Goal: Task Accomplishment & Management: Manage account settings

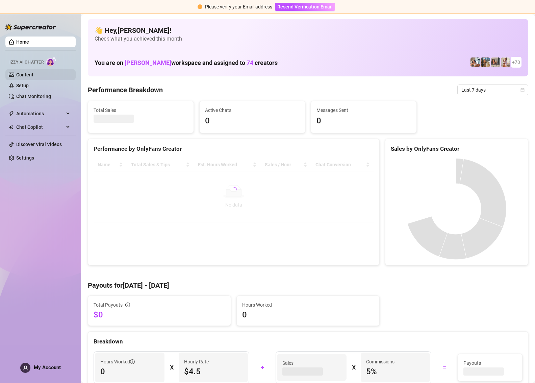
click at [33, 74] on link "Content" at bounding box center [24, 74] width 17 height 5
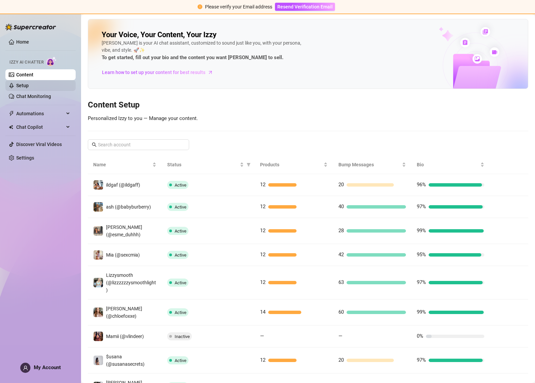
click at [29, 87] on link "Setup" at bounding box center [22, 85] width 13 height 5
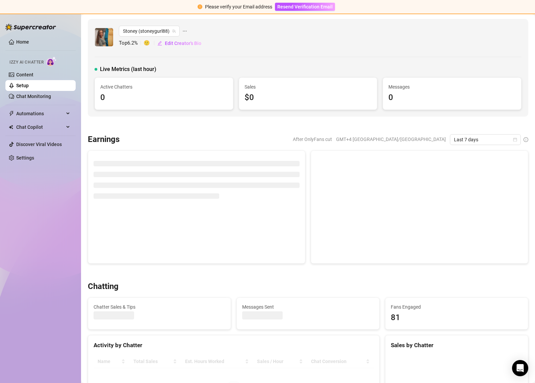
click at [19, 35] on ul "Home Izzy AI Chatter Content Setup Chat Monitoring Automations Chat Copilot Dis…" at bounding box center [40, 100] width 70 height 132
click at [20, 39] on link "Home" at bounding box center [22, 41] width 13 height 5
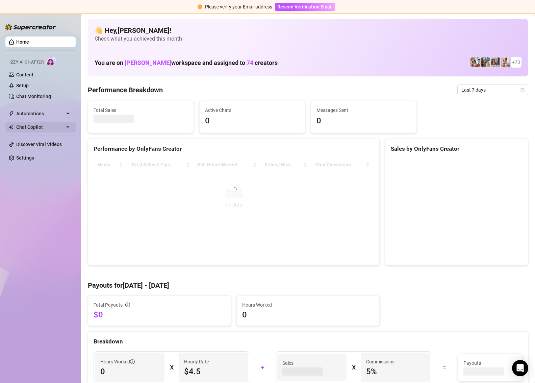
click at [70, 124] on div "Chat Copilot" at bounding box center [40, 127] width 70 height 11
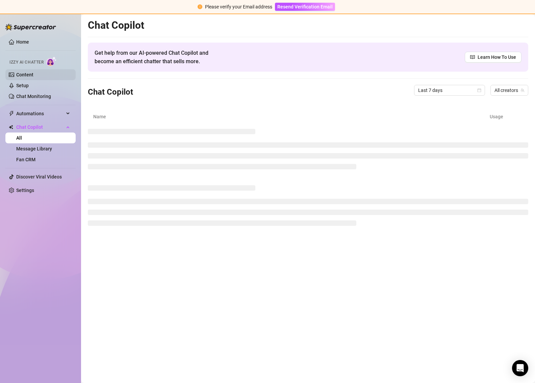
click at [33, 76] on link "Content" at bounding box center [24, 74] width 17 height 5
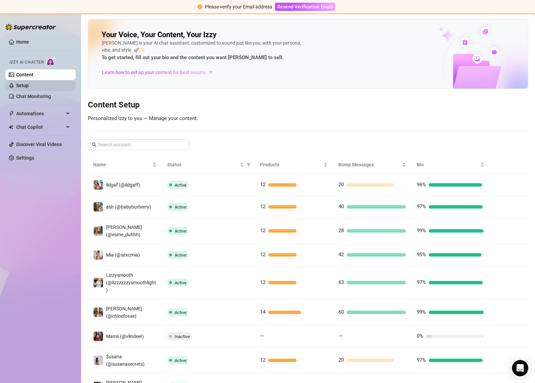
click at [29, 83] on link "Setup" at bounding box center [22, 85] width 13 height 5
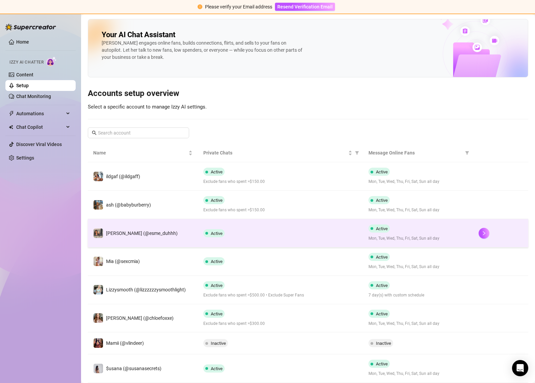
click at [474, 233] on td at bounding box center [501, 233] width 55 height 28
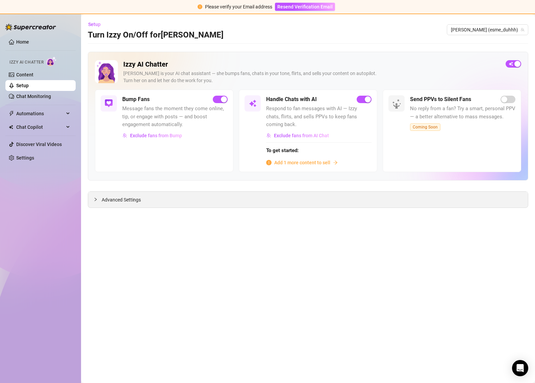
click at [146, 202] on div "Advanced Settings" at bounding box center [308, 200] width 440 height 16
click at [109, 198] on span "Advanced Settings" at bounding box center [121, 199] width 39 height 7
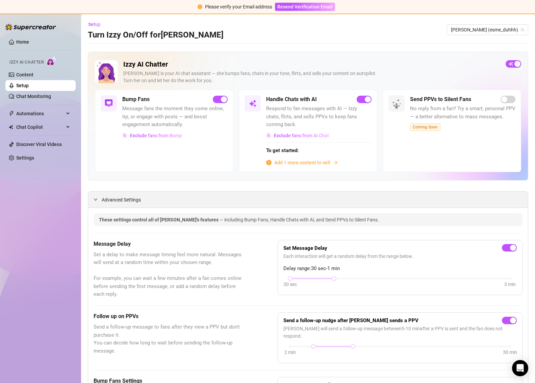
click at [110, 201] on span "Advanced Settings" at bounding box center [121, 199] width 39 height 7
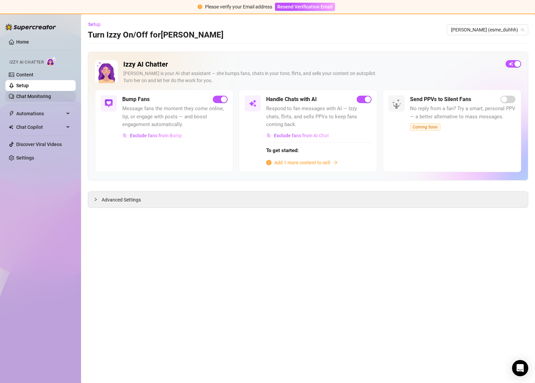
click at [44, 96] on link "Chat Monitoring" at bounding box center [33, 96] width 35 height 5
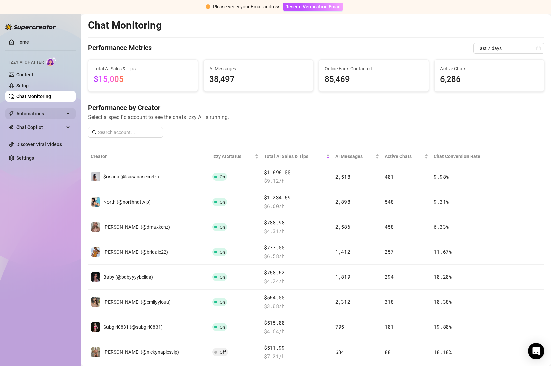
click at [67, 112] on div "Automations" at bounding box center [40, 113] width 70 height 11
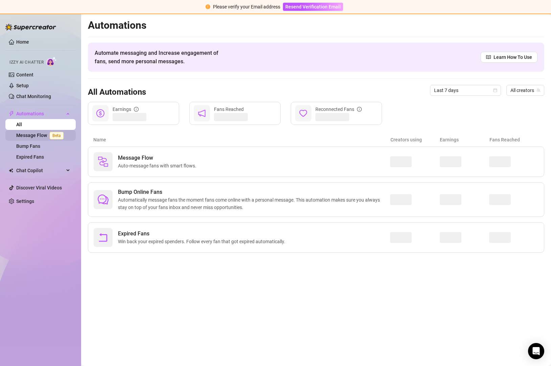
click at [42, 138] on link "Message Flow Beta" at bounding box center [41, 134] width 50 height 5
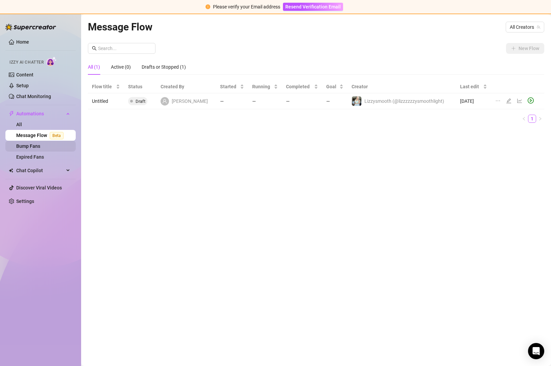
click at [28, 147] on link "Bump Fans" at bounding box center [28, 145] width 24 height 5
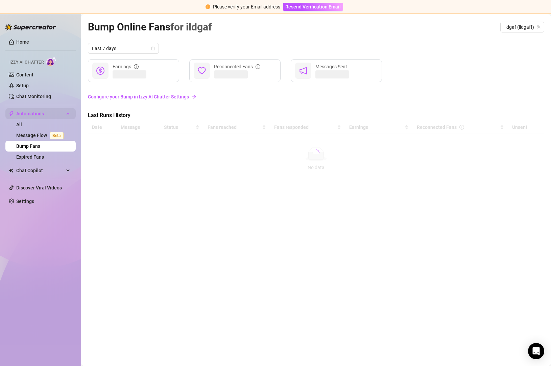
click at [68, 113] on icon at bounding box center [68, 113] width 3 height 0
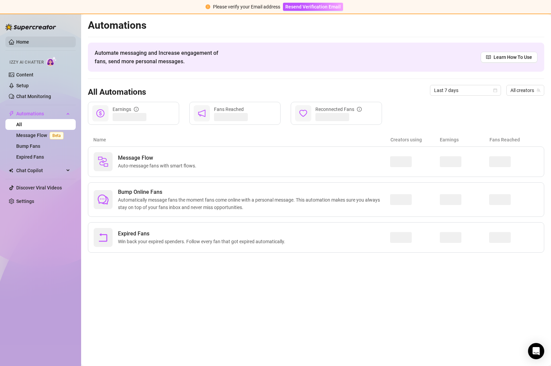
click at [29, 40] on link "Home" at bounding box center [22, 41] width 13 height 5
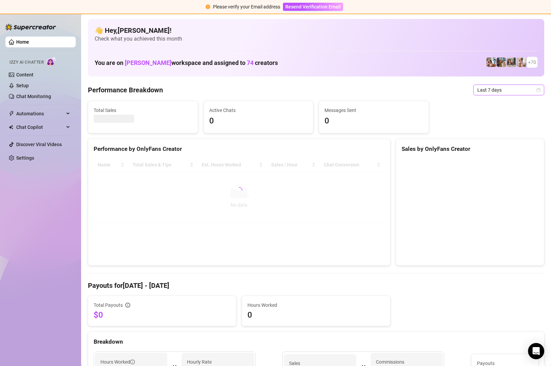
click at [505, 86] on span "Last 7 days" at bounding box center [508, 90] width 63 height 10
click at [423, 85] on div "Performance Breakdown Last 7 days" at bounding box center [316, 89] width 456 height 11
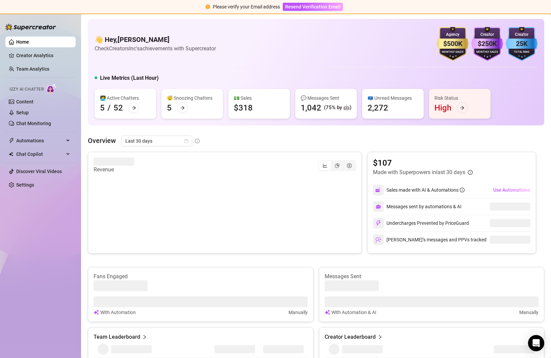
scroll to position [413, 0]
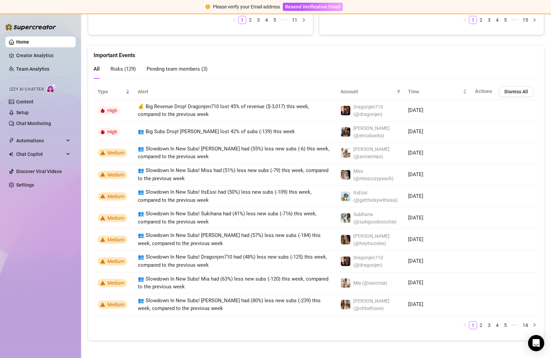
click at [171, 325] on ul "1 2 3 4 5 ••• 14" at bounding box center [316, 325] width 445 height 8
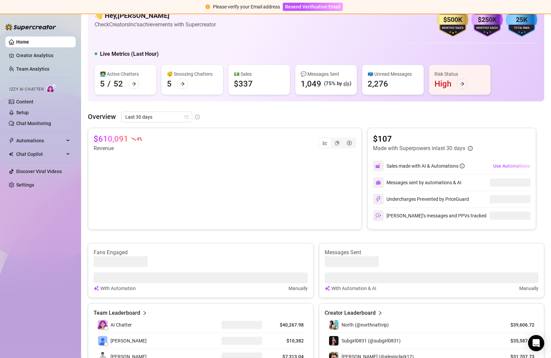
scroll to position [0, 0]
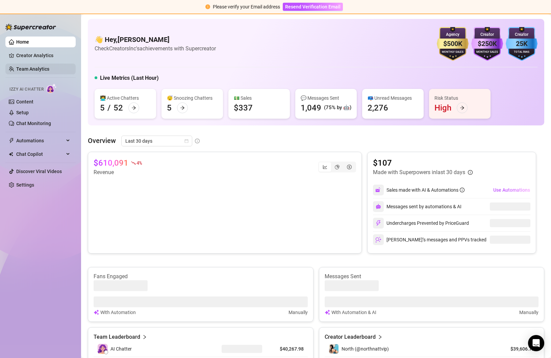
click at [43, 69] on link "Team Analytics" at bounding box center [32, 68] width 33 height 5
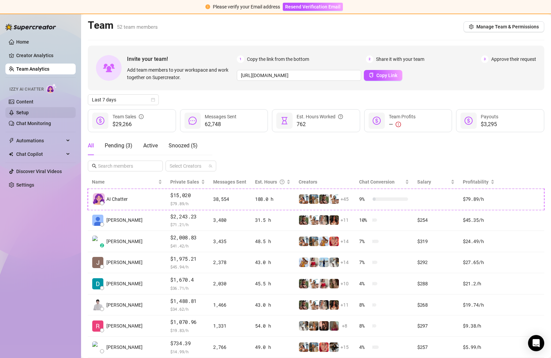
click at [29, 112] on link "Setup" at bounding box center [22, 112] width 13 height 5
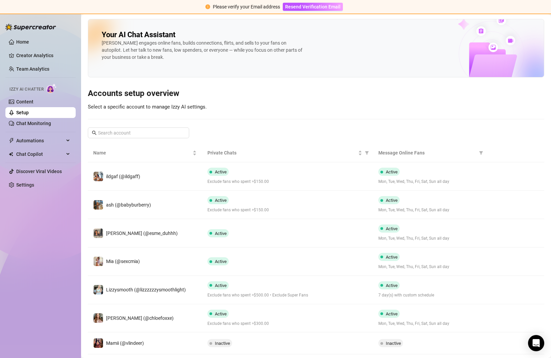
click at [242, 99] on div "Your AI Chat Assistant [PERSON_NAME] engages online fans, builds connections, f…" at bounding box center [316, 238] width 457 height 439
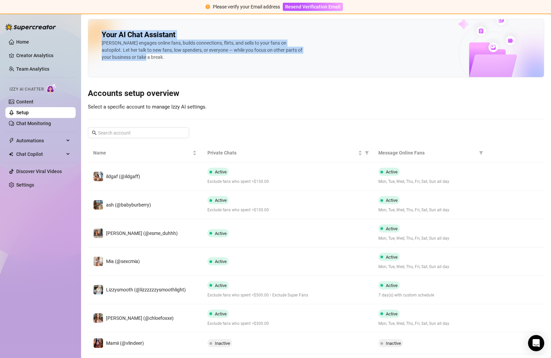
drag, startPoint x: 104, startPoint y: 30, endPoint x: 163, endPoint y: 75, distance: 74.6
click at [163, 75] on div "Your AI Chat Assistant [PERSON_NAME] engages online fans, builds connections, f…" at bounding box center [316, 48] width 457 height 58
click at [163, 76] on div "Your AI Chat Assistant [PERSON_NAME] engages online fans, builds connections, f…" at bounding box center [316, 48] width 457 height 58
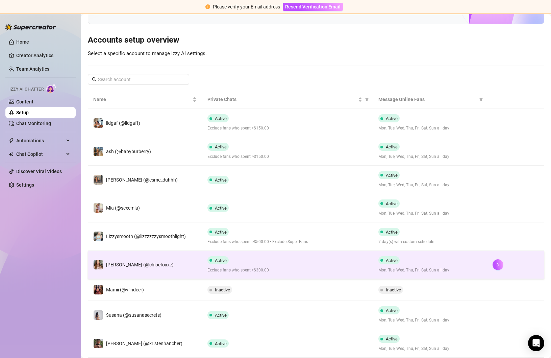
scroll to position [57, 0]
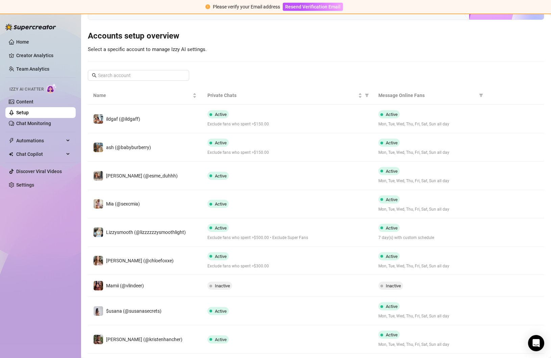
click at [348, 75] on div "Your AI Chat Assistant [PERSON_NAME] engages online fans, builds connections, f…" at bounding box center [316, 180] width 457 height 439
click at [355, 70] on div "Your AI Chat Assistant [PERSON_NAME] engages online fans, builds connections, f…" at bounding box center [316, 180] width 457 height 439
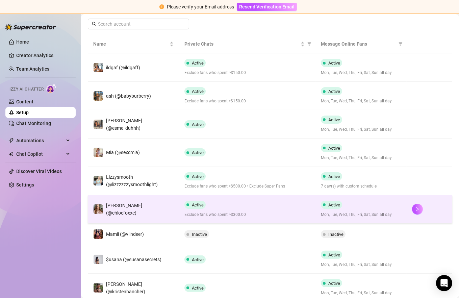
scroll to position [110, 0]
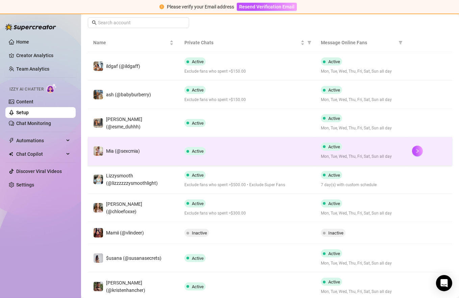
click at [279, 154] on div "Active" at bounding box center [248, 151] width 126 height 8
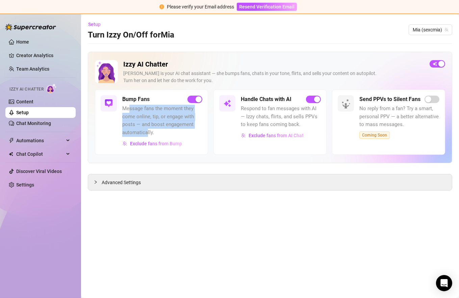
drag, startPoint x: 148, startPoint y: 131, endPoint x: 129, endPoint y: 110, distance: 28.2
click at [129, 111] on span "Message fans the moment they come online, tip, or engage with posts — and boost…" at bounding box center [162, 121] width 80 height 32
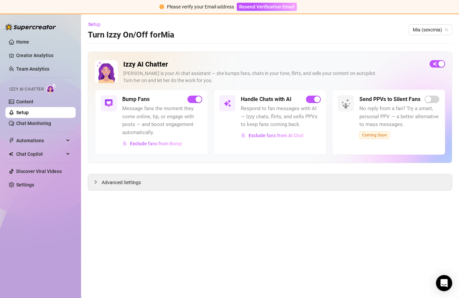
click at [129, 110] on span "Message fans the moment they come online, tip, or engage with posts — and boost…" at bounding box center [162, 121] width 80 height 32
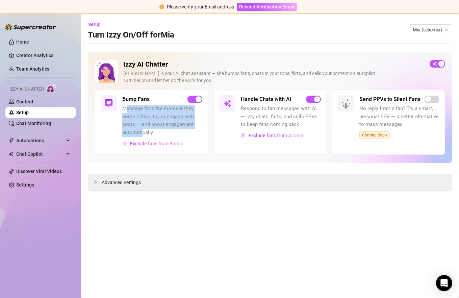
drag, startPoint x: 128, startPoint y: 112, endPoint x: 143, endPoint y: 130, distance: 23.8
click at [142, 130] on span "Message fans the moment they come online, tip, or engage with posts — and boost…" at bounding box center [162, 121] width 80 height 32
click at [143, 130] on span "Message fans the moment they come online, tip, or engage with posts — and boost…" at bounding box center [162, 121] width 80 height 32
drag, startPoint x: 151, startPoint y: 130, endPoint x: 131, endPoint y: 110, distance: 28.4
click at [131, 110] on span "Message fans the moment they come online, tip, or engage with posts — and boost…" at bounding box center [162, 121] width 80 height 32
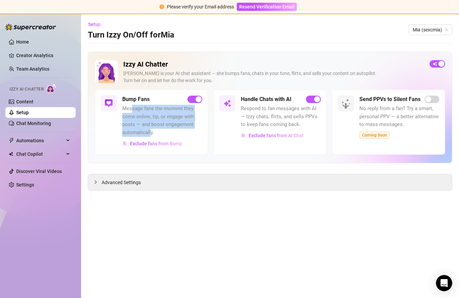
click at [131, 110] on span "Message fans the moment they come online, tip, or engage with posts — and boost…" at bounding box center [162, 121] width 80 height 32
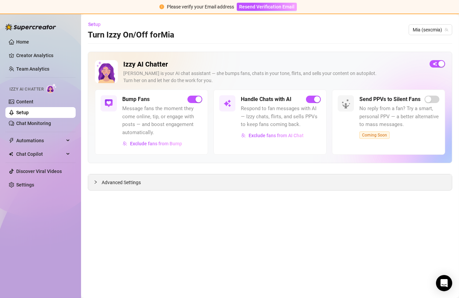
click at [88, 185] on div "Advanced Settings" at bounding box center [270, 182] width 364 height 16
click at [97, 180] on icon "collapsed" at bounding box center [96, 182] width 4 height 4
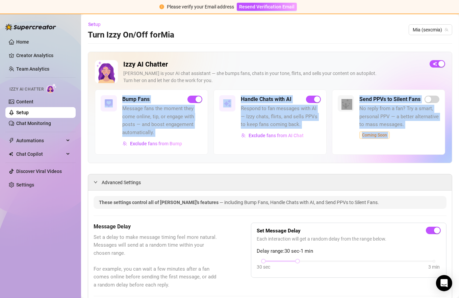
drag, startPoint x: 306, startPoint y: 165, endPoint x: 235, endPoint y: 84, distance: 107.3
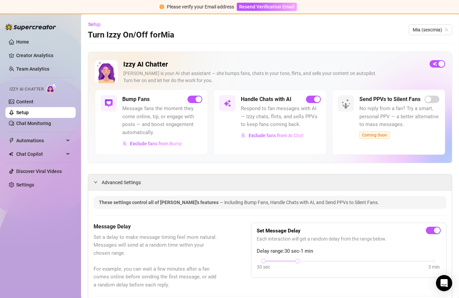
click at [280, 74] on div "[PERSON_NAME] is your AI chat assistant — she bumps fans, chats in your tone, f…" at bounding box center [273, 77] width 301 height 14
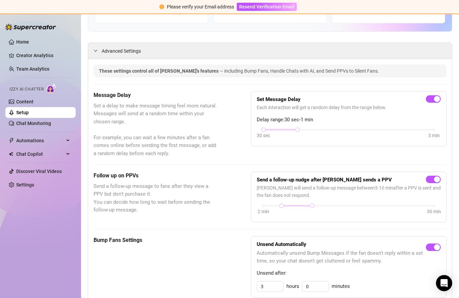
scroll to position [132, 0]
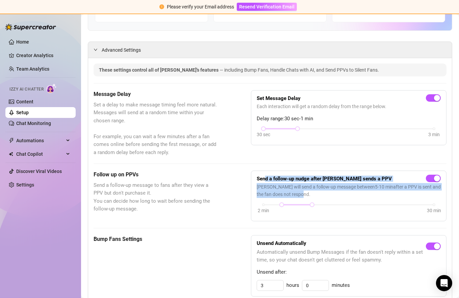
drag, startPoint x: 263, startPoint y: 176, endPoint x: 283, endPoint y: 191, distance: 24.4
click at [283, 191] on div "Send a follow-up nudge after [PERSON_NAME] sends a PPV [PERSON_NAME] will send …" at bounding box center [349, 195] width 184 height 39
click at [283, 191] on span "[PERSON_NAME] will send a follow-up message between 5 - 10 min after a PPV is s…" at bounding box center [349, 190] width 184 height 15
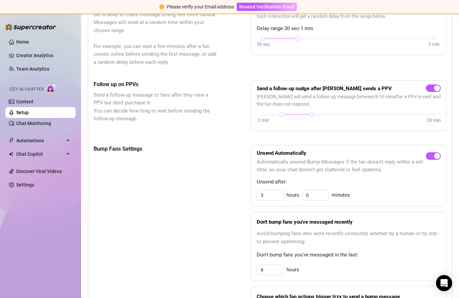
scroll to position [236, 0]
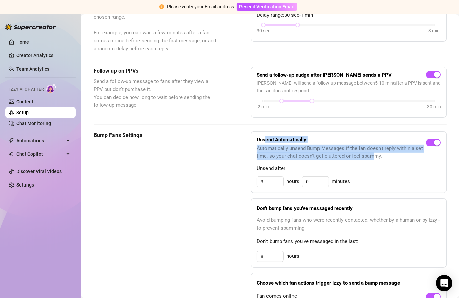
drag, startPoint x: 369, startPoint y: 155, endPoint x: 265, endPoint y: 138, distance: 104.9
click at [265, 138] on div "Unsend Automatically Automatically unsend Bump Messages if the fan doesn't repl…" at bounding box center [341, 148] width 169 height 23
click at [265, 138] on strong "Unsend Automatically" at bounding box center [282, 140] width 50 height 6
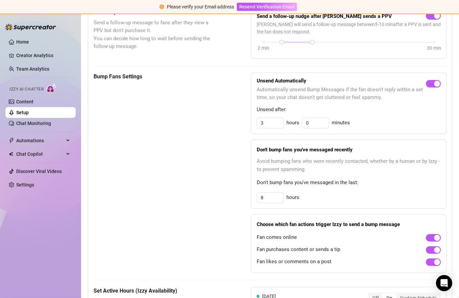
scroll to position [305, 0]
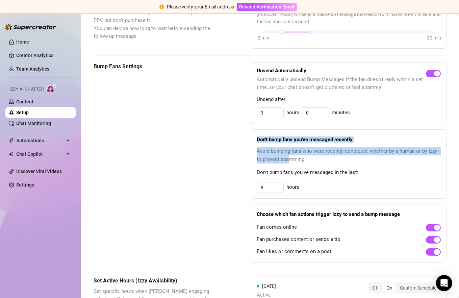
drag, startPoint x: 262, startPoint y: 135, endPoint x: 292, endPoint y: 157, distance: 37.7
click at [292, 157] on div "Don't bump fans you've messaged recently Avoid bumping fans who were recently c…" at bounding box center [349, 163] width 196 height 69
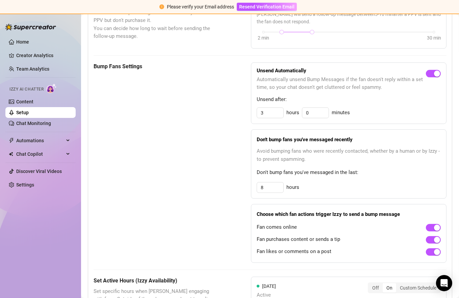
click at [293, 156] on span "Avoid bumping fans who were recently contacted, whether by a human or by Izzy -…" at bounding box center [349, 155] width 184 height 16
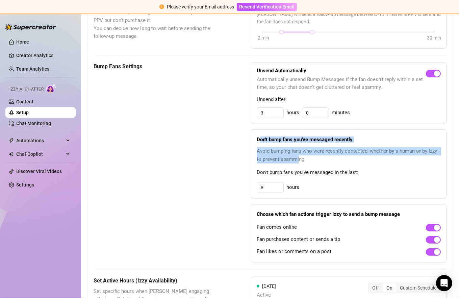
drag, startPoint x: 300, startPoint y: 158, endPoint x: 260, endPoint y: 137, distance: 45.1
click at [260, 137] on div "Don't bump fans you've messaged recently Avoid bumping fans who were recently c…" at bounding box center [349, 163] width 196 height 69
click at [260, 137] on strong "Don't bump fans you've messaged recently" at bounding box center [305, 140] width 96 height 6
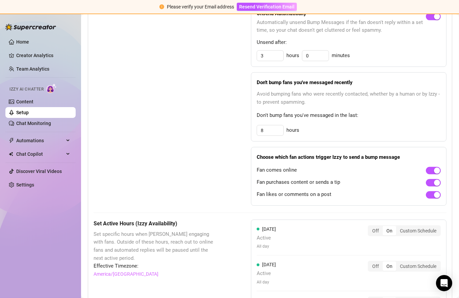
scroll to position [0, 0]
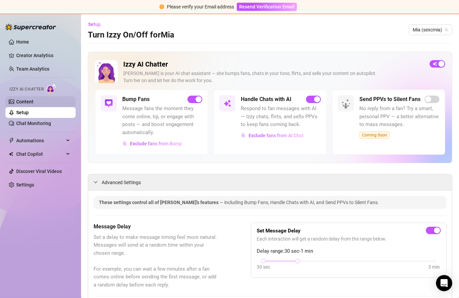
click at [33, 103] on link "Content" at bounding box center [24, 101] width 17 height 5
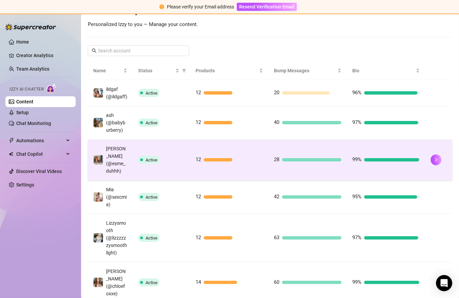
scroll to position [102, 0]
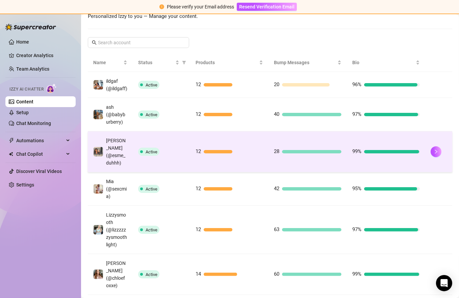
click at [169, 146] on td "Active" at bounding box center [161, 151] width 57 height 41
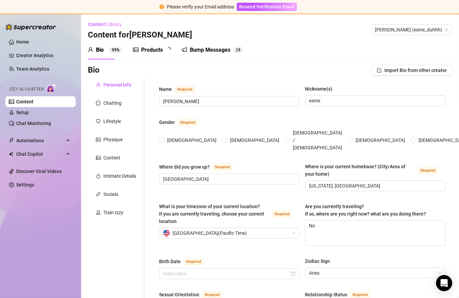
radio input "true"
type input "[DATE]"
click at [147, 44] on div "Products 1 2" at bounding box center [154, 50] width 43 height 19
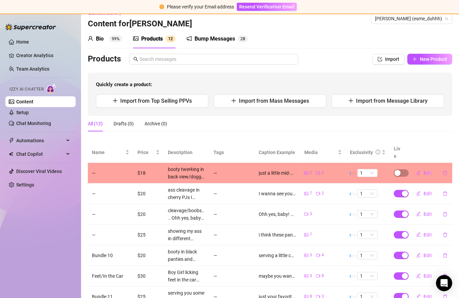
scroll to position [113, 0]
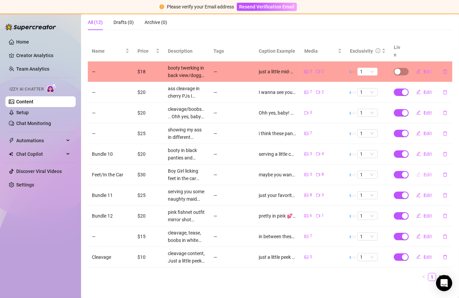
click at [422, 169] on button "Edit" at bounding box center [424, 174] width 27 height 11
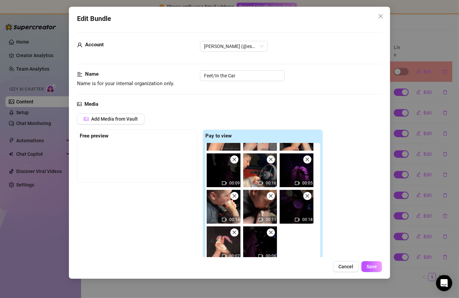
scroll to position [0, 0]
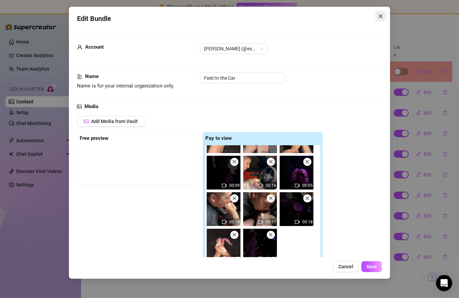
click at [381, 16] on icon "close" at bounding box center [380, 16] width 5 height 5
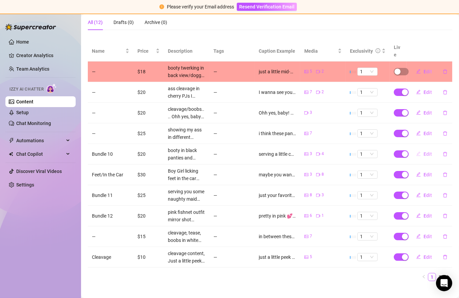
click at [425, 151] on span "Edit" at bounding box center [428, 153] width 8 height 5
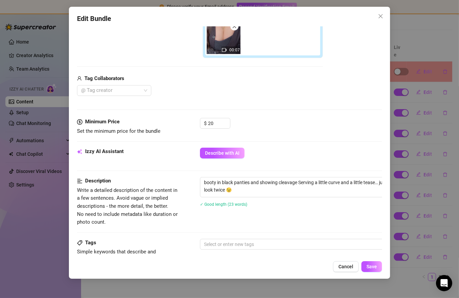
scroll to position [218, 0]
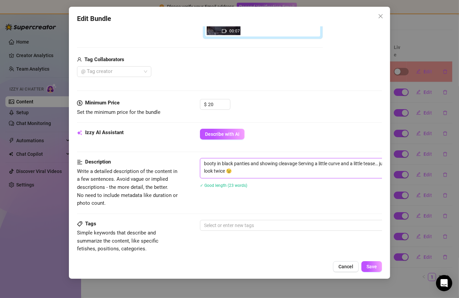
drag, startPoint x: 249, startPoint y: 171, endPoint x: 184, endPoint y: 159, distance: 65.8
click at [184, 159] on div "Description Write a detailed description of the content in a few sentences. Avo…" at bounding box center [229, 182] width 305 height 49
click at [239, 172] on textarea "booty in black panties and showing cleavage Serving a little curve and a little…" at bounding box center [318, 168] width 236 height 18
drag, startPoint x: 247, startPoint y: 171, endPoint x: 197, endPoint y: 162, distance: 51.0
click at [197, 162] on div "Description Write a detailed description of the content in a few sentences. Avo…" at bounding box center [229, 182] width 305 height 49
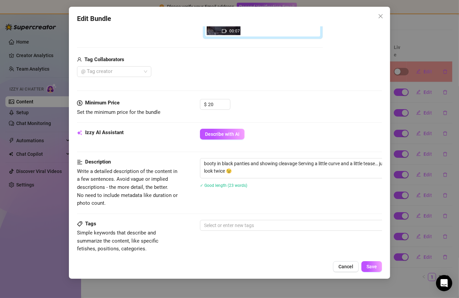
click at [185, 171] on div "Description Write a detailed description of the content in a few sentences. Avo…" at bounding box center [229, 182] width 305 height 49
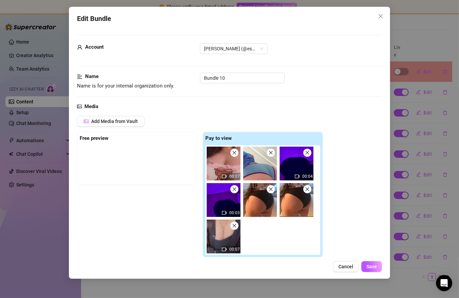
scroll to position [124, 0]
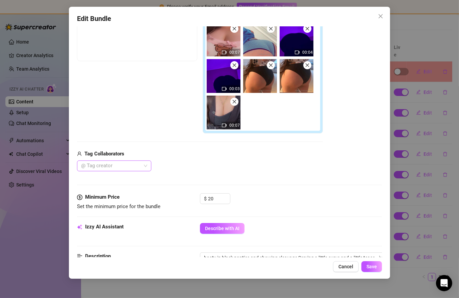
click at [133, 167] on div at bounding box center [110, 165] width 65 height 9
click at [196, 165] on div "@ Tag creator" at bounding box center [200, 166] width 246 height 11
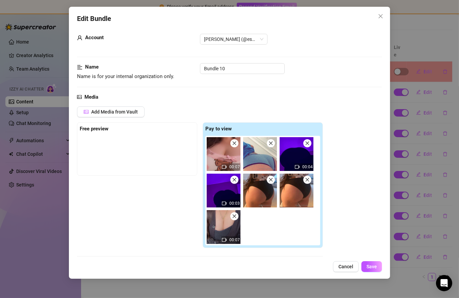
scroll to position [0, 0]
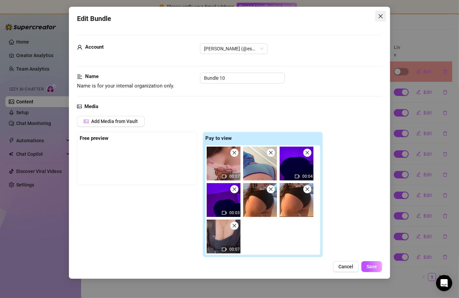
click at [381, 16] on icon "close" at bounding box center [381, 16] width 4 height 4
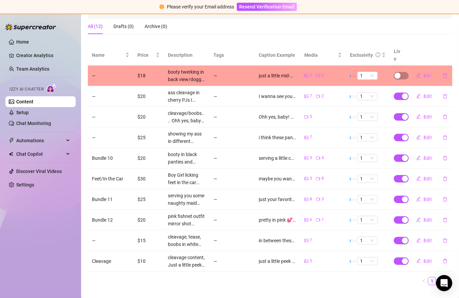
scroll to position [101, 0]
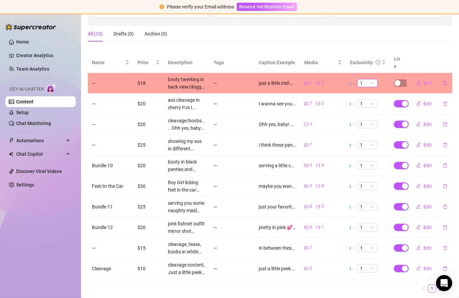
click at [365, 79] on span "1" at bounding box center [367, 82] width 15 height 7
click at [376, 73] on td "1" at bounding box center [368, 83] width 44 height 21
click at [370, 79] on span "1" at bounding box center [367, 82] width 15 height 7
click at [376, 76] on td "1" at bounding box center [368, 83] width 44 height 21
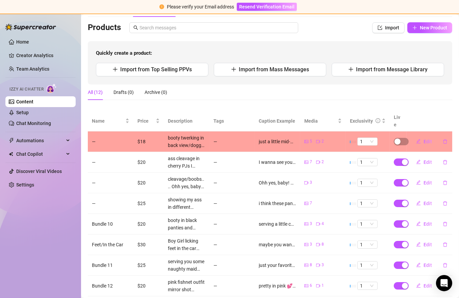
scroll to position [113, 0]
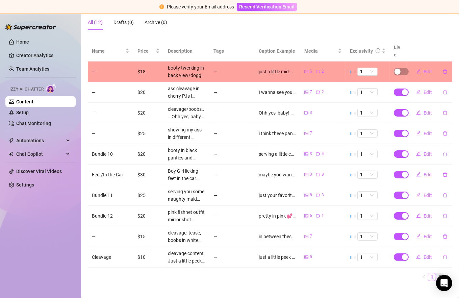
click at [437, 273] on link "2" at bounding box center [440, 276] width 7 height 7
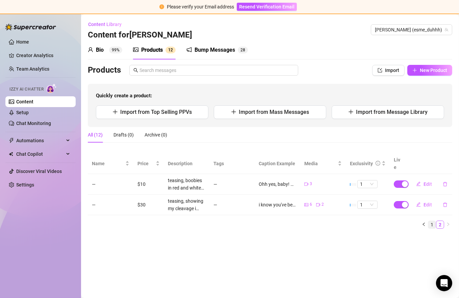
click at [431, 221] on link "1" at bounding box center [432, 224] width 7 height 7
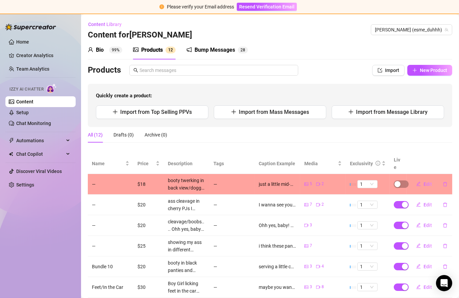
click at [214, 52] on div "Bump Messages" at bounding box center [215, 50] width 41 height 8
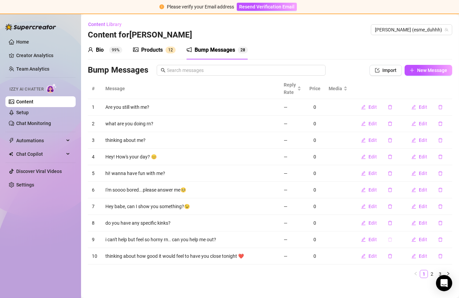
scroll to position [5, 0]
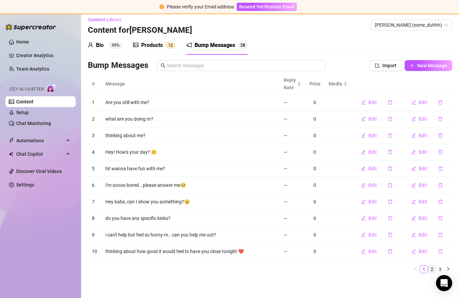
click at [429, 270] on link "2" at bounding box center [432, 269] width 7 height 7
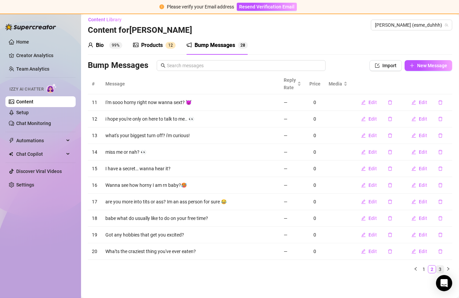
click at [437, 267] on link "3" at bounding box center [440, 269] width 7 height 7
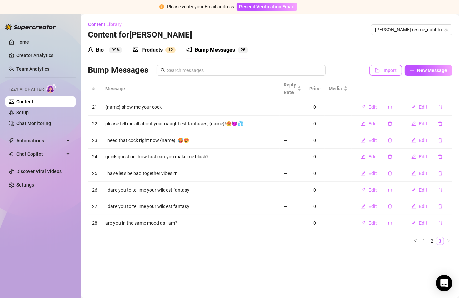
click at [385, 68] on span "Import" at bounding box center [390, 70] width 14 height 5
type textarea "Type your message here..."
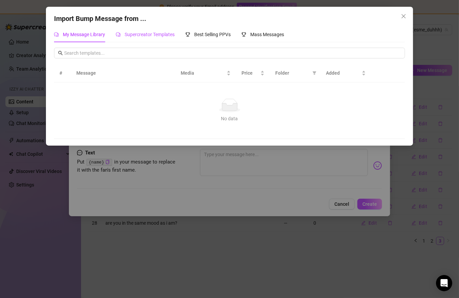
click at [154, 35] on span "Supercreator Templates" at bounding box center [150, 34] width 50 height 5
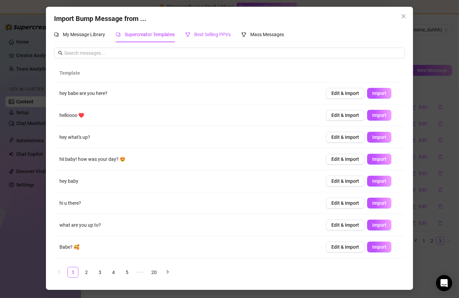
click at [205, 32] on span "Best Selling PPVs" at bounding box center [212, 34] width 37 height 5
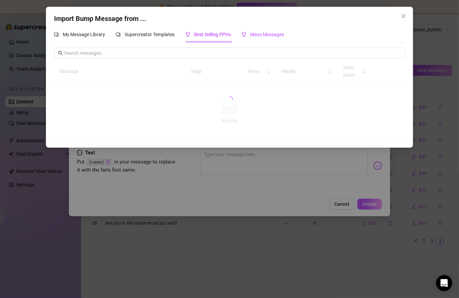
click at [265, 35] on span "Mass Messages" at bounding box center [267, 34] width 34 height 5
click at [397, 17] on div "Import Bump Message from ..." at bounding box center [229, 19] width 351 height 10
click at [403, 17] on icon "close" at bounding box center [404, 16] width 4 height 4
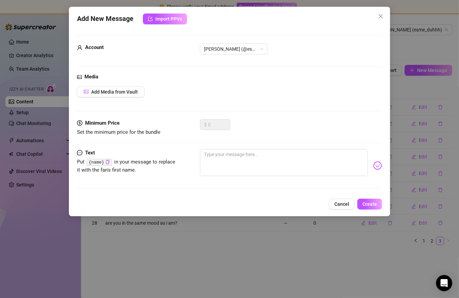
click at [382, 16] on icon "close" at bounding box center [380, 16] width 5 height 5
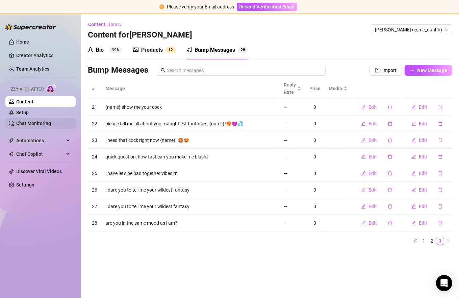
click at [37, 124] on link "Chat Monitoring" at bounding box center [33, 123] width 35 height 5
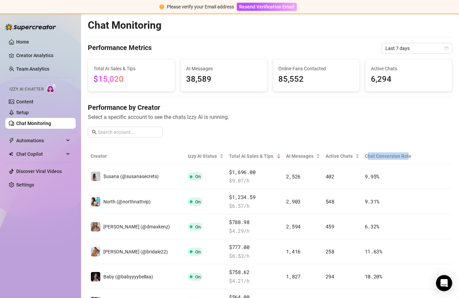
drag, startPoint x: 361, startPoint y: 155, endPoint x: 403, endPoint y: 155, distance: 41.9
click at [403, 155] on th "Chat Conversion Rate" at bounding box center [389, 156] width 54 height 16
drag, startPoint x: 400, startPoint y: 154, endPoint x: 363, endPoint y: 155, distance: 36.5
click at [363, 155] on th "Chat Conversion Rate" at bounding box center [389, 156] width 54 height 16
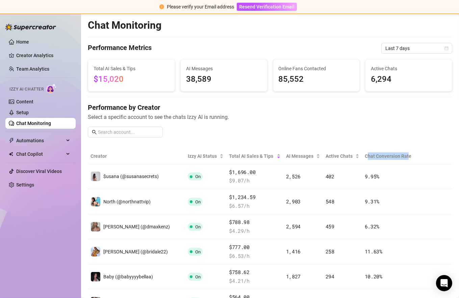
click at [363, 155] on th "Chat Conversion Rate" at bounding box center [389, 156] width 54 height 16
click at [63, 139] on span "Automations" at bounding box center [40, 140] width 48 height 11
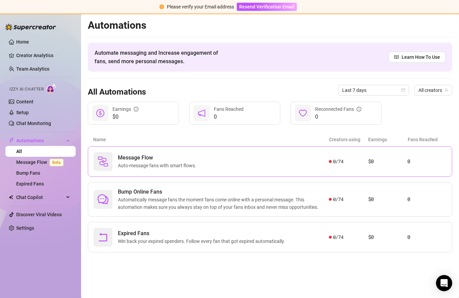
click at [128, 155] on span "Message Flow" at bounding box center [158, 158] width 81 height 8
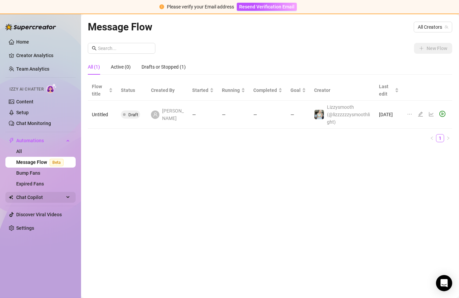
click at [65, 199] on div "Chat Copilot" at bounding box center [40, 197] width 70 height 11
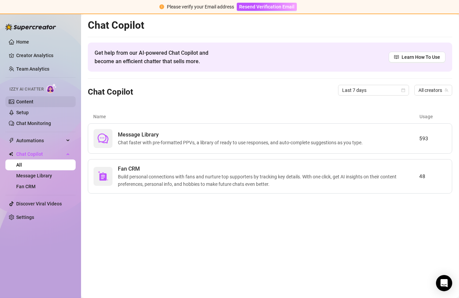
click at [33, 104] on link "Content" at bounding box center [24, 101] width 17 height 5
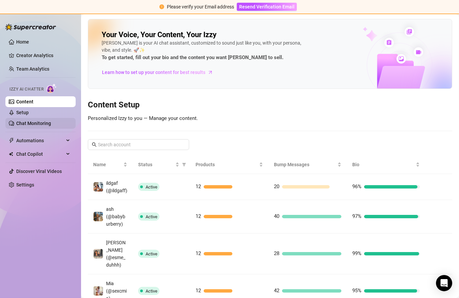
click at [51, 121] on link "Chat Monitoring" at bounding box center [33, 123] width 35 height 5
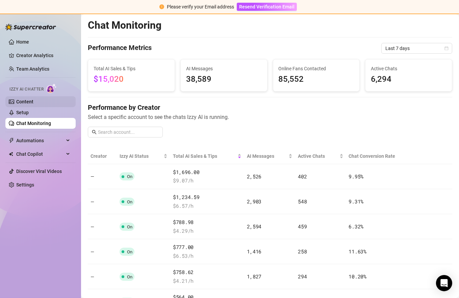
click at [33, 104] on link "Content" at bounding box center [24, 101] width 17 height 5
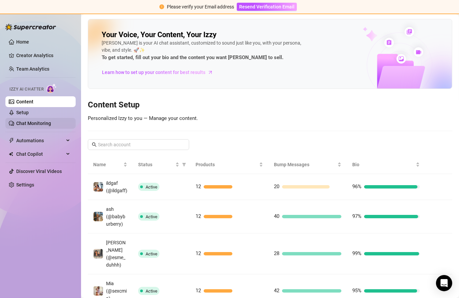
click at [42, 121] on link "Chat Monitoring" at bounding box center [33, 123] width 35 height 5
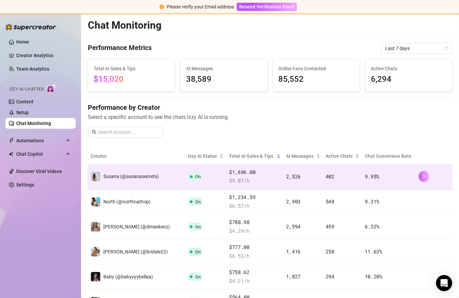
click at [423, 179] on button "button" at bounding box center [424, 176] width 11 height 11
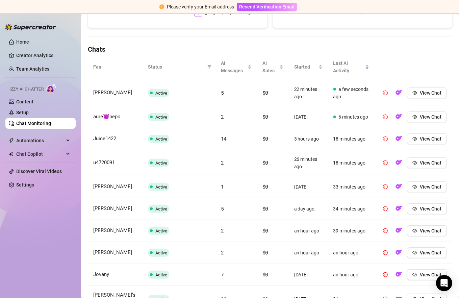
scroll to position [213, 0]
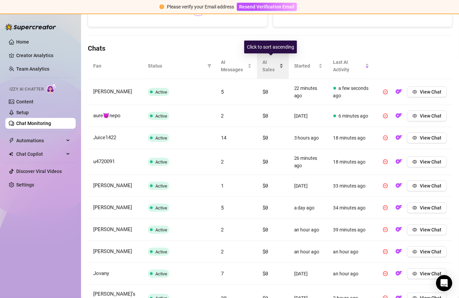
click at [268, 63] on span "AI Sales" at bounding box center [271, 65] width 16 height 15
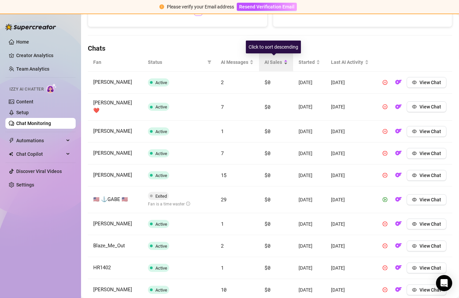
click at [281, 66] on div "AI Sales" at bounding box center [276, 61] width 23 height 7
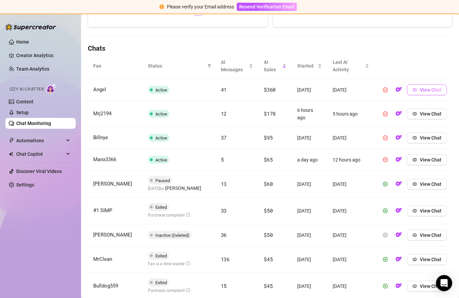
click at [426, 91] on span "View Chat" at bounding box center [431, 89] width 22 height 5
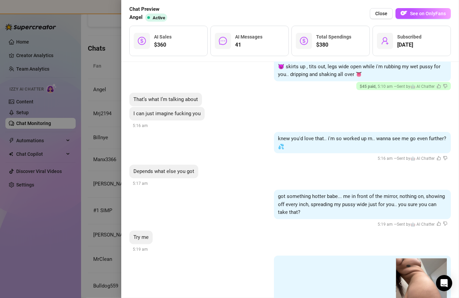
scroll to position [1194, 0]
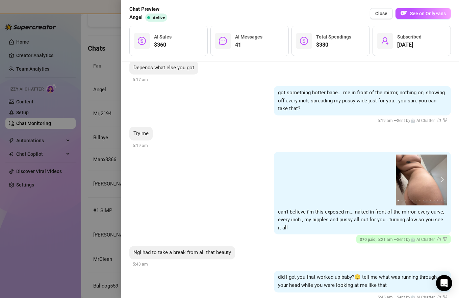
click at [439, 177] on button "next" at bounding box center [441, 179] width 5 height 5
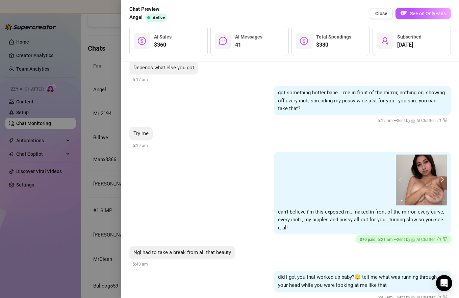
click at [439, 177] on button "next" at bounding box center [441, 179] width 5 height 5
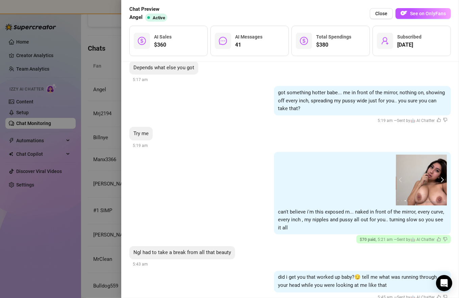
click at [439, 177] on button "next" at bounding box center [441, 179] width 5 height 5
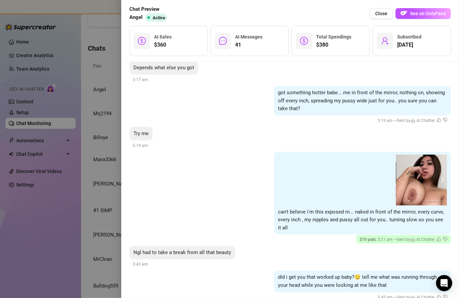
click at [439, 177] on button "next" at bounding box center [441, 179] width 5 height 5
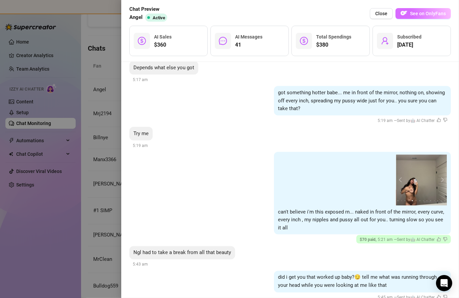
click at [431, 17] on button "See on OnlyFans" at bounding box center [423, 13] width 55 height 11
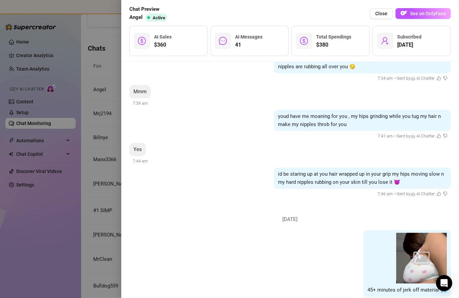
scroll to position [2822, 0]
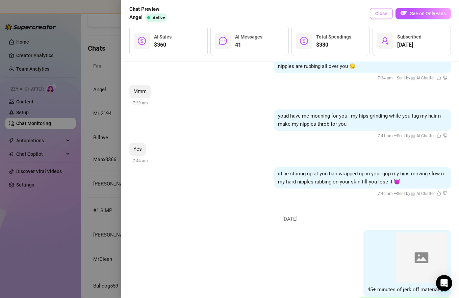
click at [377, 13] on span "Close" at bounding box center [382, 13] width 12 height 5
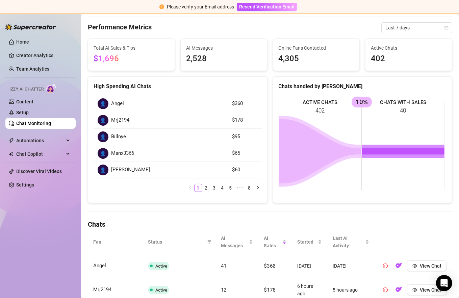
scroll to position [0, 0]
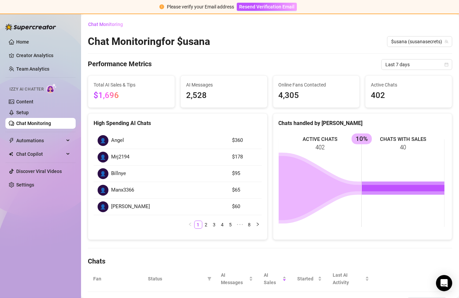
click at [116, 95] on span "$1,696" at bounding box center [106, 95] width 25 height 9
click at [100, 24] on span "Chat Monitoring" at bounding box center [105, 24] width 35 height 5
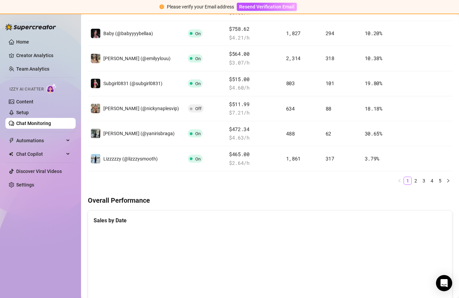
scroll to position [538, 0]
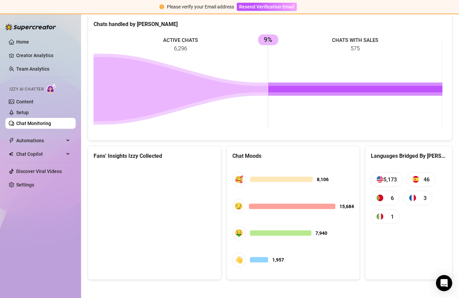
click at [173, 218] on canvas at bounding box center [154, 216] width 120 height 101
click at [139, 211] on canvas at bounding box center [154, 216] width 120 height 101
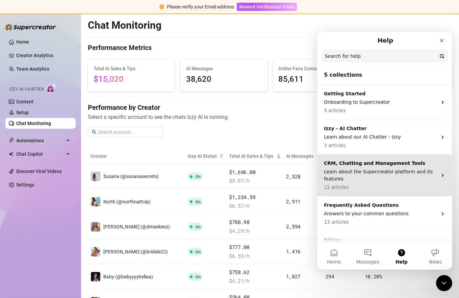
scroll to position [0, 0]
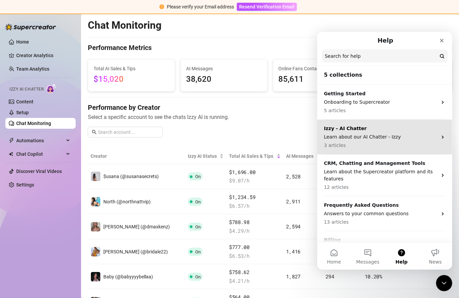
click at [396, 144] on p "3 articles" at bounding box center [381, 145] width 114 height 7
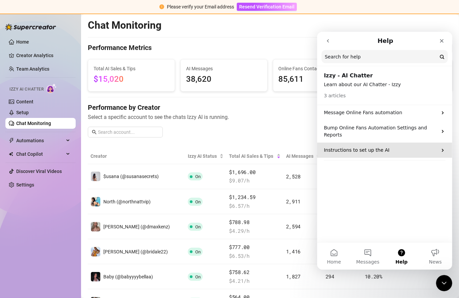
click at [410, 146] on p "Instructions to set up the AI" at bounding box center [381, 149] width 114 height 7
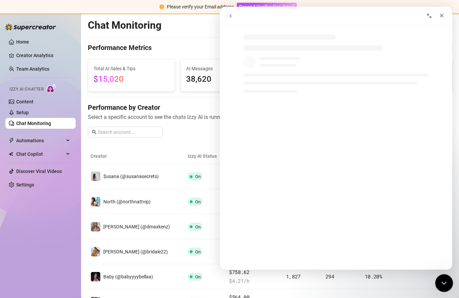
click at [445, 281] on icon "Close Intercom Messenger" at bounding box center [443, 282] width 5 height 3
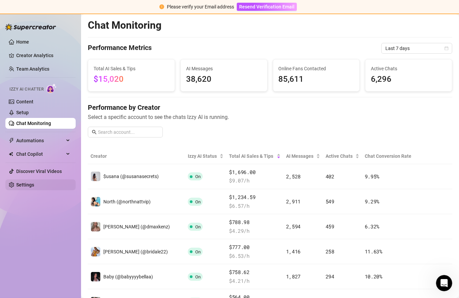
click at [34, 188] on link "Settings" at bounding box center [25, 184] width 18 height 5
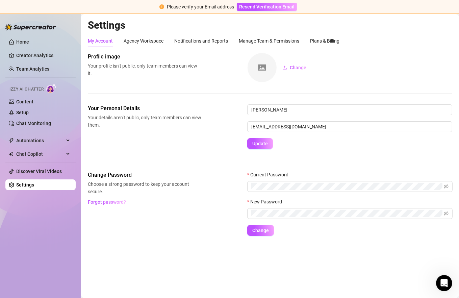
click at [168, 40] on div "My Account Agency Workspace Notifications and Reports Manage Team & Permissions…" at bounding box center [214, 40] width 252 height 13
click at [149, 37] on div "Agency Workspace" at bounding box center [144, 40] width 40 height 7
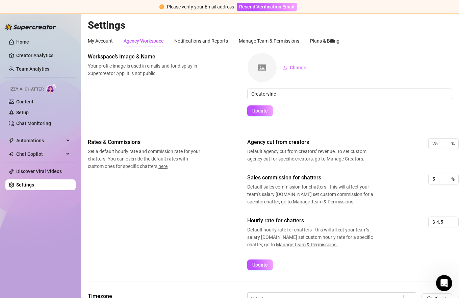
click at [152, 45] on div "Agency Workspace" at bounding box center [144, 40] width 40 height 13
click at [200, 41] on div "Notifications and Reports" at bounding box center [201, 40] width 54 height 7
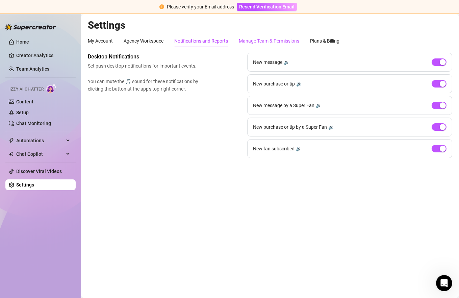
click at [250, 43] on div "Manage Team & Permissions" at bounding box center [269, 40] width 60 height 7
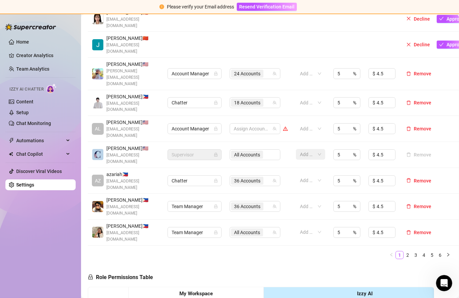
scroll to position [12, 0]
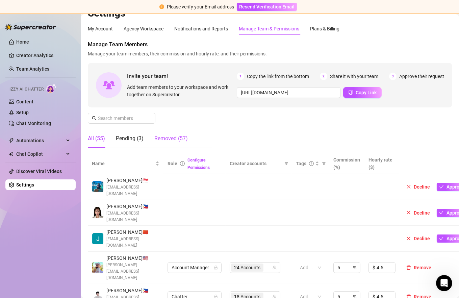
click at [176, 141] on div "Removed (57)" at bounding box center [170, 139] width 33 height 8
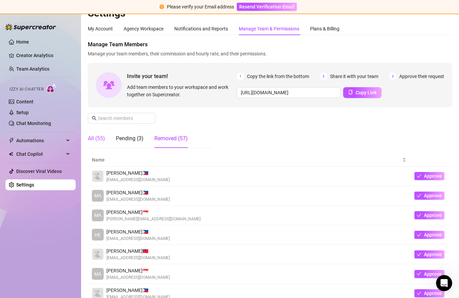
click at [99, 139] on div "All (55)" at bounding box center [96, 139] width 17 height 8
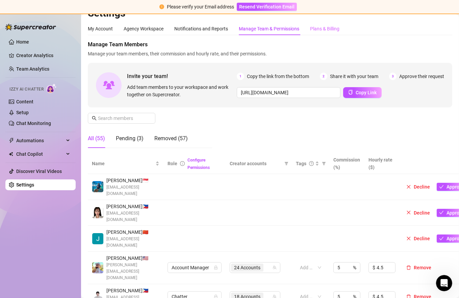
drag, startPoint x: 328, startPoint y: 38, endPoint x: 326, endPoint y: 29, distance: 9.1
click at [325, 28] on div "Plans & Billing" at bounding box center [324, 28] width 29 height 7
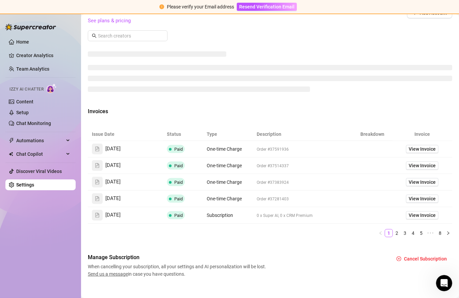
scroll to position [256, 0]
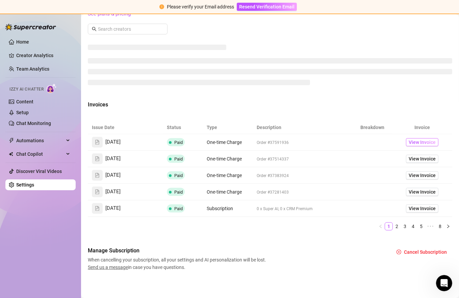
click at [421, 142] on span "View Invoice" at bounding box center [422, 142] width 27 height 7
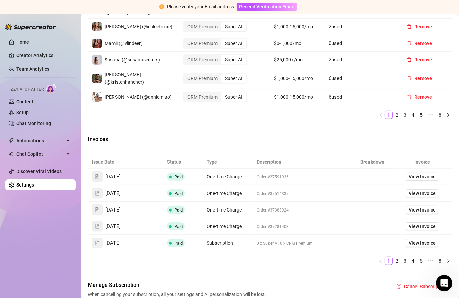
scroll to position [382, 0]
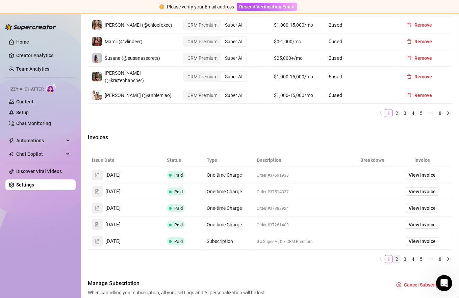
click at [394, 256] on link "2" at bounding box center [396, 259] width 7 height 7
click at [402, 256] on link "3" at bounding box center [405, 259] width 7 height 7
click at [410, 256] on link "4" at bounding box center [413, 259] width 7 height 7
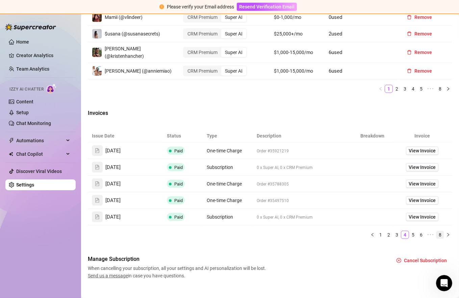
click at [436, 231] on li "8" at bounding box center [440, 235] width 8 height 8
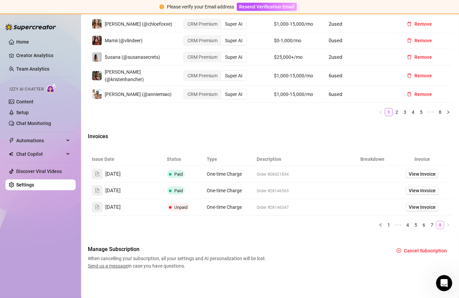
scroll to position [373, 0]
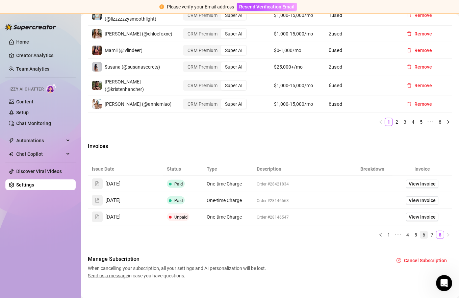
click at [420, 231] on link "6" at bounding box center [423, 234] width 7 height 7
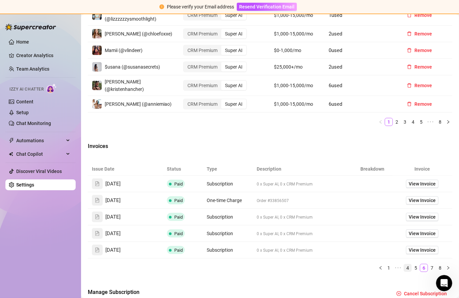
click at [404, 264] on link "4" at bounding box center [407, 267] width 7 height 7
click at [415, 197] on span "View Invoice" at bounding box center [422, 200] width 27 height 7
drag, startPoint x: 423, startPoint y: 258, endPoint x: 408, endPoint y: 257, distance: 15.9
click at [426, 264] on span "•••" at bounding box center [431, 268] width 11 height 8
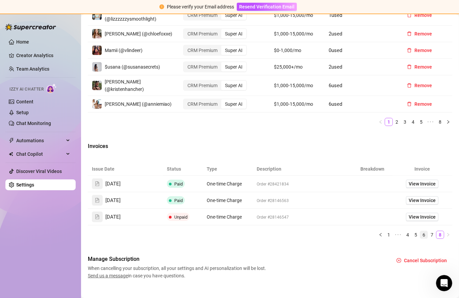
click at [420, 231] on link "6" at bounding box center [423, 234] width 7 height 7
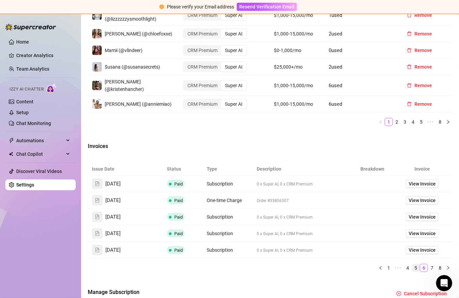
click at [412, 264] on link "5" at bounding box center [415, 267] width 7 height 7
click at [421, 230] on span "View Invoice" at bounding box center [422, 233] width 27 height 7
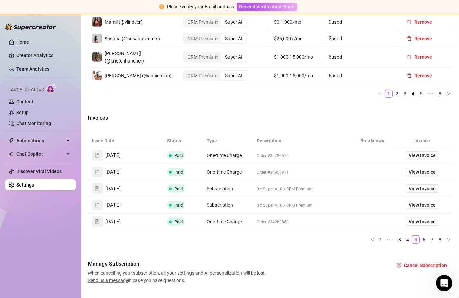
scroll to position [406, 0]
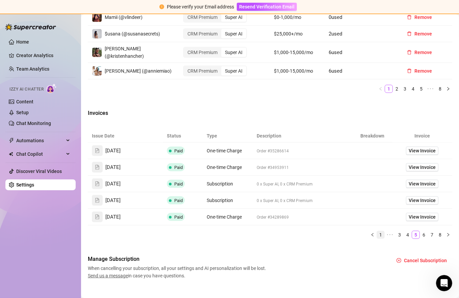
click at [378, 231] on link "1" at bounding box center [380, 234] width 7 height 7
click at [414, 213] on span "View Invoice" at bounding box center [422, 216] width 27 height 7
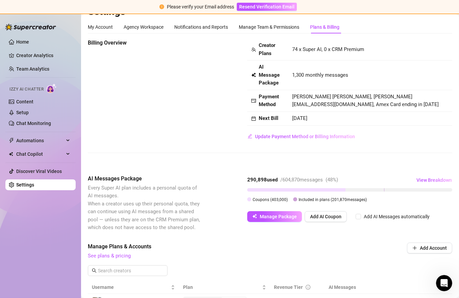
scroll to position [14, 0]
click at [419, 178] on span "View Breakdown" at bounding box center [434, 180] width 35 height 5
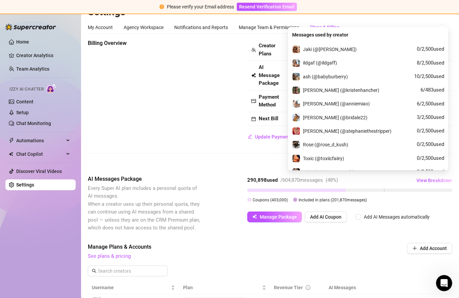
click at [179, 142] on div "Billing Overview Creator Plans 74 x Super AI, 0 x CRM Premium AI Message Packag…" at bounding box center [270, 101] width 365 height 125
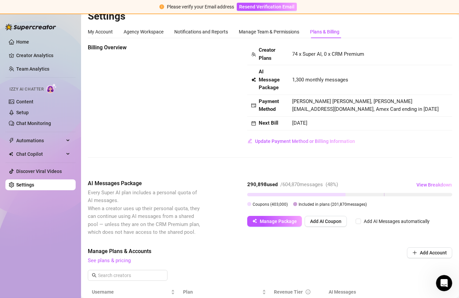
scroll to position [0, 0]
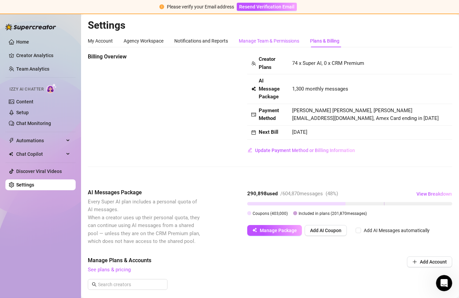
click at [273, 44] on div "Manage Team & Permissions" at bounding box center [269, 40] width 60 height 7
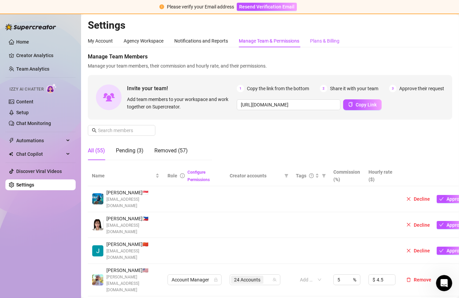
click at [329, 43] on div "Plans & Billing" at bounding box center [324, 40] width 29 height 7
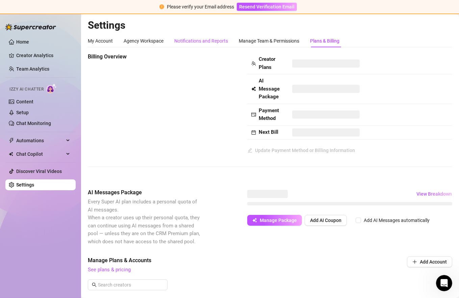
click at [204, 42] on div "Notifications and Reports" at bounding box center [201, 40] width 54 height 7
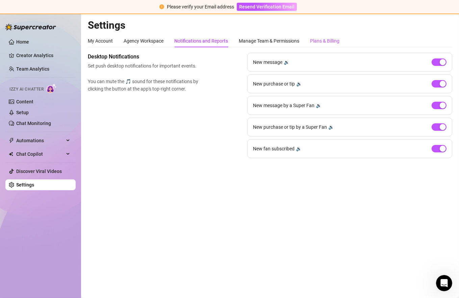
click at [331, 42] on div "Plans & Billing" at bounding box center [324, 40] width 29 height 7
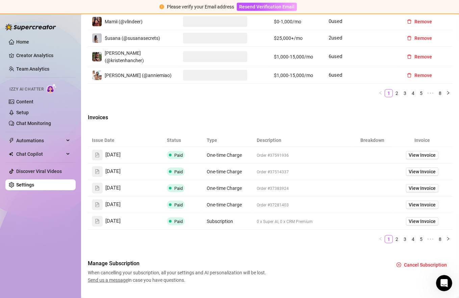
scroll to position [406, 0]
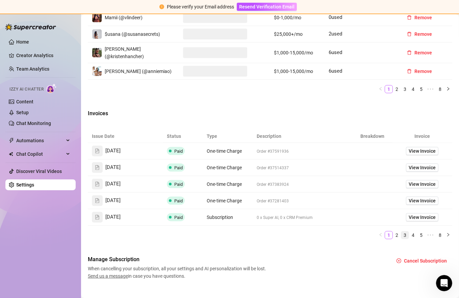
click at [402, 232] on link "3" at bounding box center [405, 235] width 7 height 7
click at [410, 232] on link "4" at bounding box center [413, 235] width 7 height 7
click at [377, 232] on link "1" at bounding box center [380, 235] width 7 height 7
click at [416, 214] on span "View Invoice" at bounding box center [422, 217] width 27 height 7
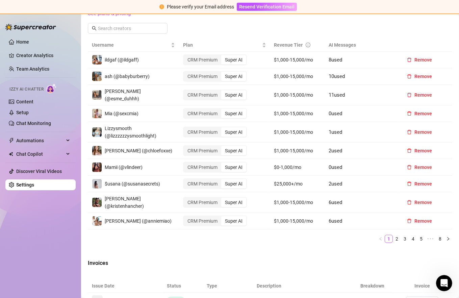
scroll to position [0, 0]
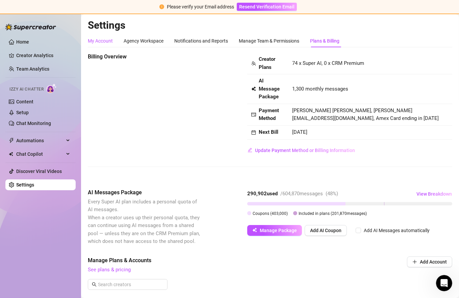
click at [98, 39] on div "My Account" at bounding box center [100, 40] width 25 height 7
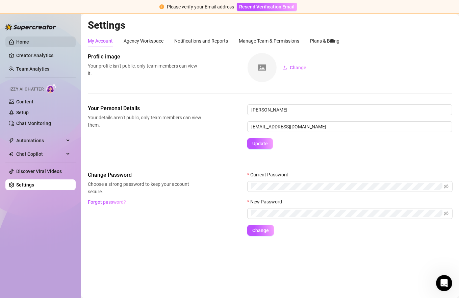
click at [29, 41] on link "Home" at bounding box center [22, 41] width 13 height 5
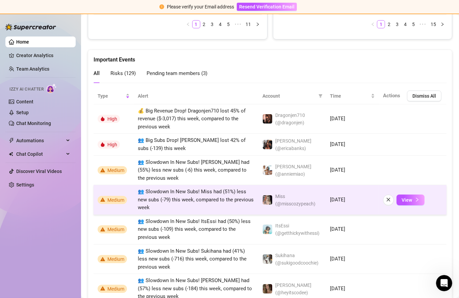
scroll to position [440, 0]
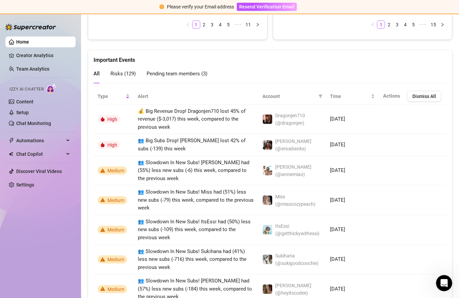
click at [161, 71] on span "Pending team members ( 3 )" at bounding box center [177, 74] width 61 height 6
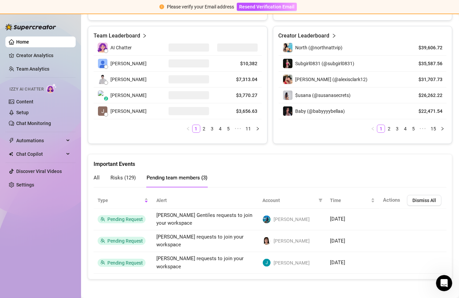
click at [96, 180] on div "All" at bounding box center [97, 178] width 6 height 8
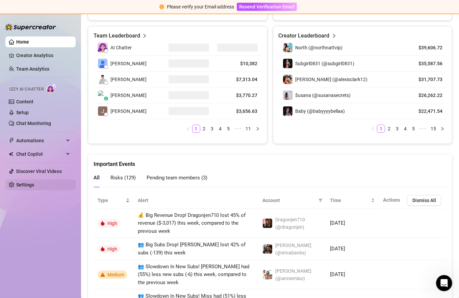
click at [34, 188] on link "Settings" at bounding box center [25, 184] width 18 height 5
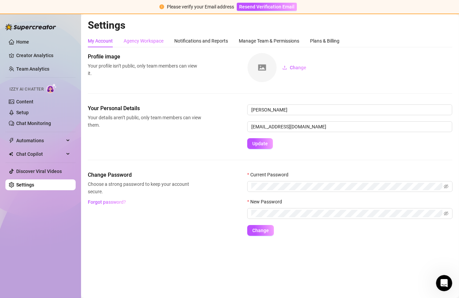
click at [144, 46] on div "Agency Workspace" at bounding box center [144, 40] width 40 height 13
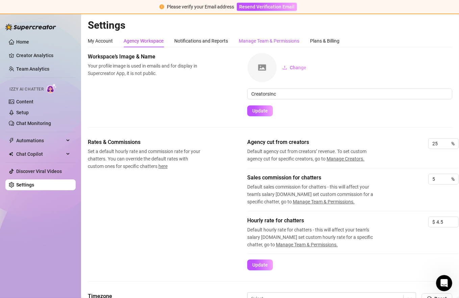
click at [291, 42] on div "Manage Team & Permissions" at bounding box center [269, 40] width 60 height 7
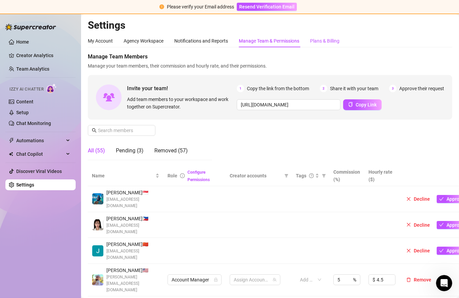
click at [321, 38] on div "Plans & Billing" at bounding box center [324, 40] width 29 height 7
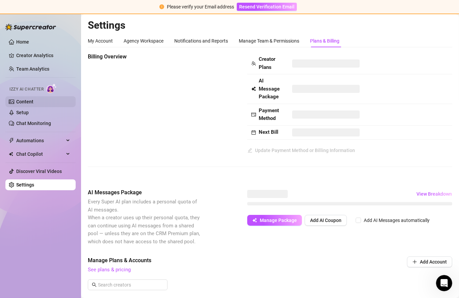
click at [33, 99] on link "Content" at bounding box center [24, 101] width 17 height 5
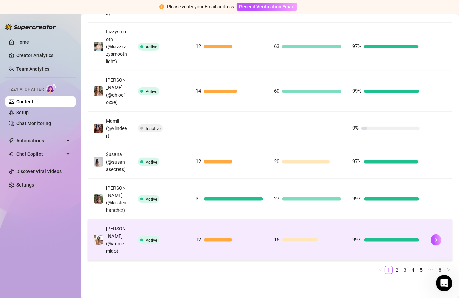
scroll to position [285, 0]
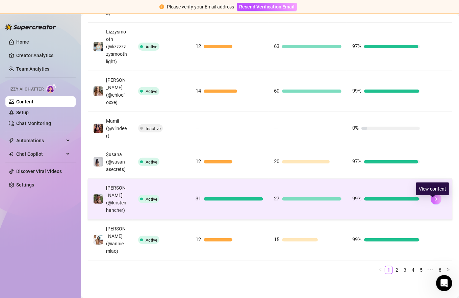
click at [431, 204] on button "button" at bounding box center [436, 199] width 11 height 11
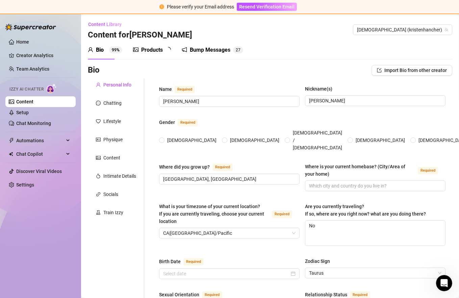
radio input "true"
type input "[DATE]"
click at [110, 103] on div "Chatting" at bounding box center [112, 102] width 18 height 7
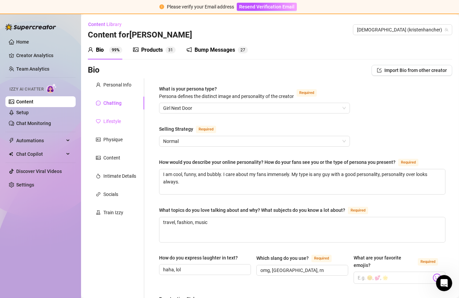
click at [121, 123] on div "Lifestyle" at bounding box center [116, 121] width 56 height 13
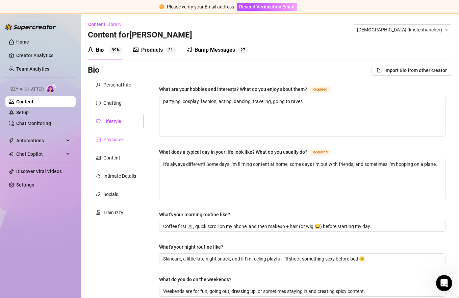
click at [124, 136] on div "Physique" at bounding box center [116, 139] width 56 height 13
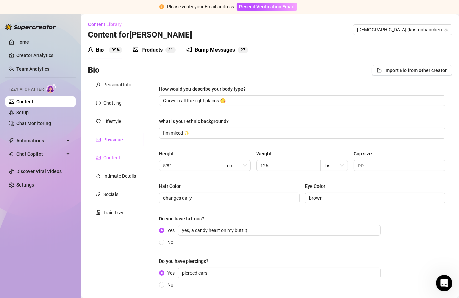
click at [125, 155] on div "Content" at bounding box center [116, 157] width 56 height 13
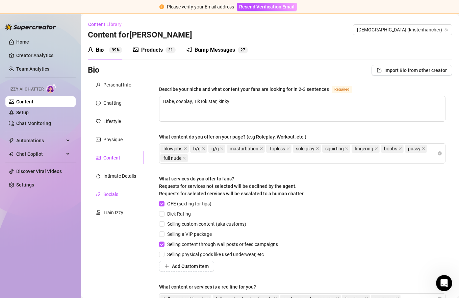
click at [114, 193] on div "Socials" at bounding box center [110, 194] width 15 height 7
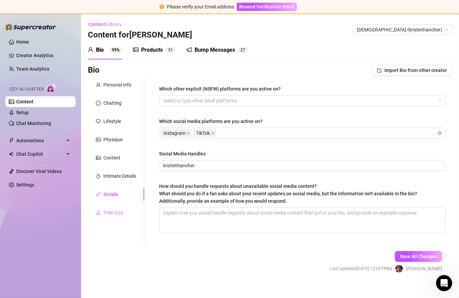
click at [120, 217] on div "Train Izzy" at bounding box center [116, 212] width 56 height 13
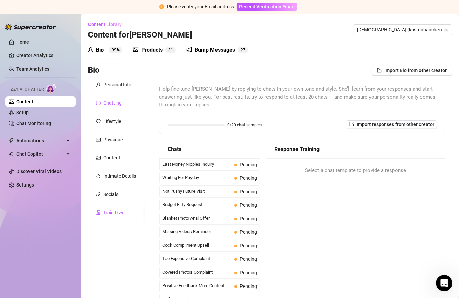
click at [113, 105] on div "Chatting" at bounding box center [112, 102] width 18 height 7
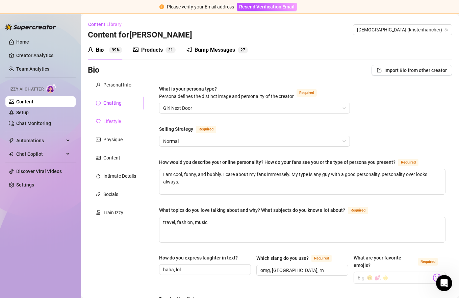
click at [114, 117] on div "Lifestyle" at bounding box center [116, 121] width 56 height 13
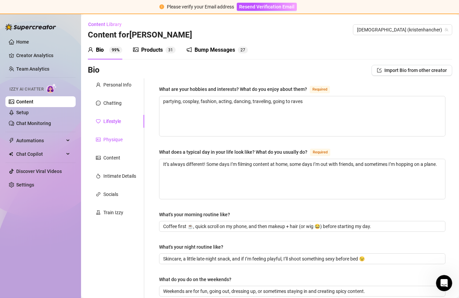
click at [118, 137] on div "Physique" at bounding box center [112, 139] width 19 height 7
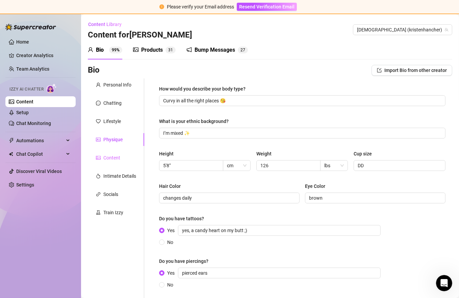
click at [125, 159] on div "Content" at bounding box center [116, 157] width 56 height 13
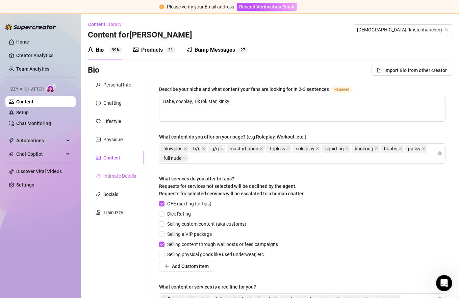
click at [128, 170] on div "Intimate Details" at bounding box center [116, 176] width 56 height 13
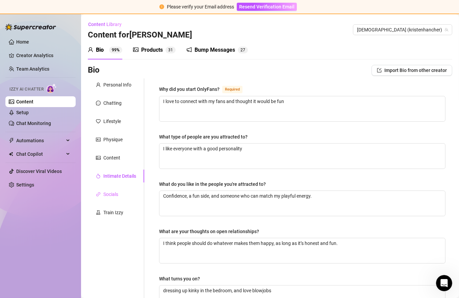
click at [129, 192] on div "Socials" at bounding box center [116, 194] width 56 height 13
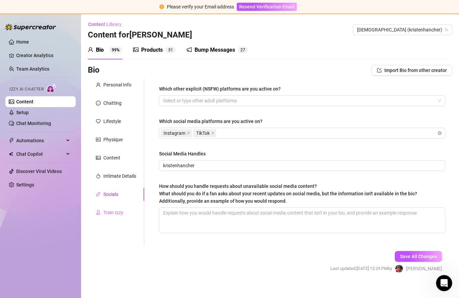
click at [128, 211] on div "Train Izzy" at bounding box center [116, 212] width 56 height 13
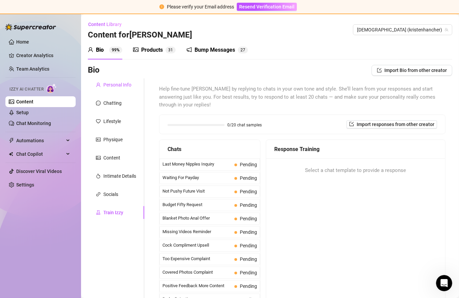
click at [107, 85] on div "Personal Info" at bounding box center [117, 84] width 28 height 7
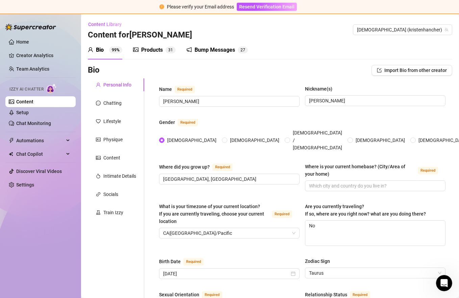
click at [217, 55] on div "Bump Messages 2 7" at bounding box center [218, 50] width 62 height 19
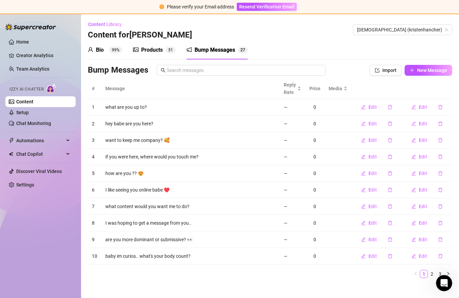
click at [158, 49] on div "Products" at bounding box center [152, 50] width 22 height 8
